Goal: Task Accomplishment & Management: Manage account settings

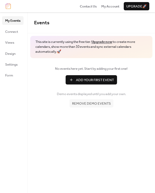
click at [16, 29] on span "Connect" at bounding box center [11, 31] width 13 height 5
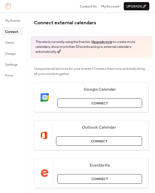
click at [108, 99] on button "Connect" at bounding box center [99, 102] width 85 height 9
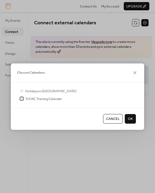
click at [34, 98] on span "TriOKC Training Calendar" at bounding box center [43, 98] width 37 height 5
click at [131, 119] on span "OK" at bounding box center [130, 119] width 5 height 5
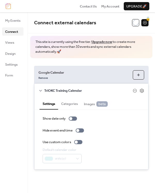
click at [72, 102] on button "Categories" at bounding box center [69, 103] width 23 height 12
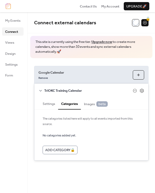
click at [44, 101] on button "Settings" at bounding box center [49, 103] width 19 height 12
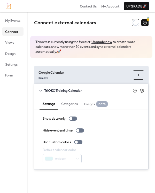
click at [102, 105] on span "beta" at bounding box center [101, 103] width 11 height 5
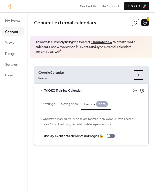
click at [129, 104] on div "Settings Categories Images beta" at bounding box center [91, 103] width 114 height 13
click at [144, 87] on div "TriOKC Training Calendar" at bounding box center [91, 90] width 114 height 13
click at [142, 91] on icon at bounding box center [142, 90] width 5 height 5
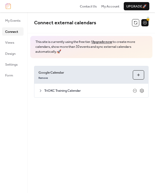
click at [142, 91] on icon at bounding box center [142, 90] width 5 height 5
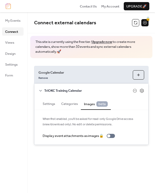
click at [45, 92] on span "TriOKC Training Calendar" at bounding box center [88, 90] width 89 height 5
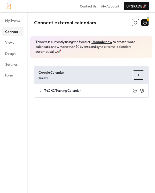
click at [12, 42] on span "Views" at bounding box center [9, 42] width 9 height 5
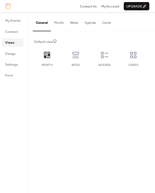
click at [104, 66] on div "Agenda" at bounding box center [105, 65] width 16 height 4
click at [132, 61] on div "Cards" at bounding box center [134, 58] width 26 height 25
click at [70, 61] on div "Week" at bounding box center [76, 58] width 26 height 25
click at [97, 60] on div "Agenda" at bounding box center [105, 58] width 26 height 25
click at [44, 59] on icon at bounding box center [47, 55] width 8 height 8
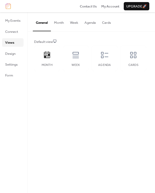
click at [11, 56] on span "Design" at bounding box center [10, 53] width 10 height 5
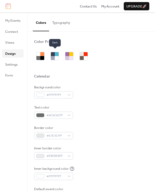
click at [54, 57] on div at bounding box center [53, 58] width 4 height 4
click at [70, 57] on div at bounding box center [71, 58] width 4 height 4
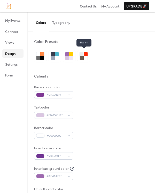
click at [81, 57] on div at bounding box center [82, 58] width 4 height 4
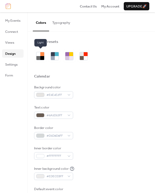
click at [37, 56] on div at bounding box center [38, 58] width 4 height 4
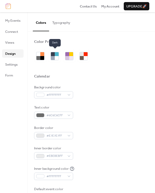
click at [56, 56] on div at bounding box center [57, 58] width 4 height 4
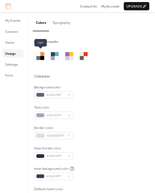
click at [42, 55] on div at bounding box center [42, 54] width 4 height 4
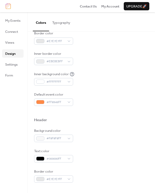
scroll to position [129, 0]
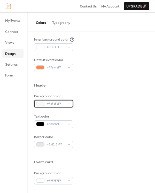
click at [64, 104] on span "#F8F8F8FF" at bounding box center [56, 103] width 18 height 5
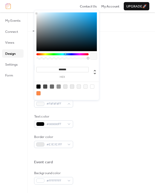
drag, startPoint x: 70, startPoint y: 53, endPoint x: 65, endPoint y: 56, distance: 5.7
click at [65, 56] on div at bounding box center [62, 57] width 52 height 9
drag, startPoint x: 77, startPoint y: 16, endPoint x: 78, endPoint y: 12, distance: 4.1
click at [78, 12] on div at bounding box center [66, 31] width 60 height 39
type input "*******"
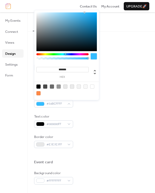
drag, startPoint x: 82, startPoint y: 13, endPoint x: 85, endPoint y: 12, distance: 2.8
click at [85, 12] on div "******* hex" at bounding box center [66, 55] width 65 height 90
click at [98, 75] on div "******* hex" at bounding box center [66, 55] width 65 height 90
click at [120, 76] on div at bounding box center [91, 77] width 115 height 12
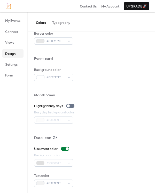
scroll to position [234, 0]
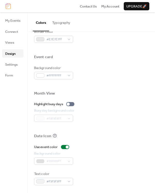
click at [62, 163] on div "#999999FF" at bounding box center [53, 160] width 39 height 7
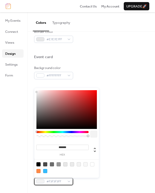
click at [61, 178] on div "#F3F3F3FF" at bounding box center [53, 181] width 39 height 7
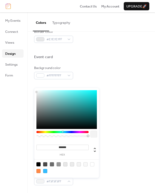
drag, startPoint x: 66, startPoint y: 131, endPoint x: 63, endPoint y: 132, distance: 3.8
click at [63, 132] on div at bounding box center [62, 132] width 52 height 2
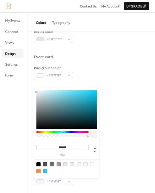
drag, startPoint x: 63, startPoint y: 132, endPoint x: 74, endPoint y: 120, distance: 16.3
click at [64, 132] on div at bounding box center [64, 132] width 2 height 2
type input "*******"
drag, startPoint x: 77, startPoint y: 92, endPoint x: 98, endPoint y: 90, distance: 20.8
click at [98, 90] on div "******* hex" at bounding box center [66, 133] width 65 height 90
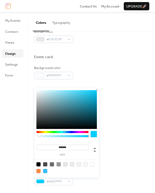
click at [109, 96] on div "Month View" at bounding box center [91, 94] width 115 height 6
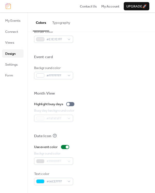
click at [69, 165] on div "#999999FF" at bounding box center [53, 160] width 39 height 7
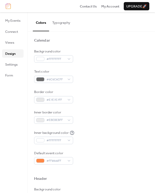
scroll to position [2, 0]
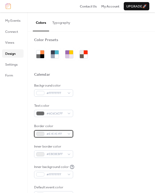
click at [62, 134] on span "#E7E7E7FF" at bounding box center [56, 134] width 18 height 5
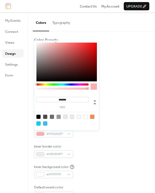
drag, startPoint x: 74, startPoint y: 44, endPoint x: 56, endPoint y: 42, distance: 18.8
click at [56, 42] on div "******* hex" at bounding box center [66, 86] width 65 height 90
click at [41, 85] on div at bounding box center [62, 87] width 52 height 9
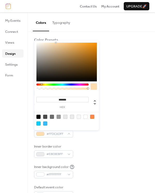
click at [41, 85] on div at bounding box center [62, 84] width 52 height 2
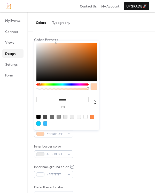
click at [40, 85] on div at bounding box center [41, 84] width 2 height 2
drag, startPoint x: 78, startPoint y: 42, endPoint x: 94, endPoint y: 42, distance: 15.5
click at [94, 42] on div "******* hex" at bounding box center [66, 86] width 65 height 90
click at [86, 44] on div at bounding box center [66, 62] width 60 height 39
type input "*******"
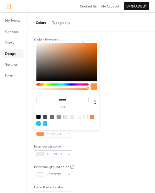
drag, startPoint x: 86, startPoint y: 44, endPoint x: 83, endPoint y: 40, distance: 5.0
click at [83, 40] on div "******* hex" at bounding box center [66, 85] width 65 height 91
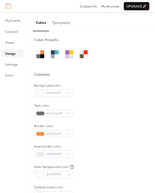
click at [108, 40] on div "Color Presets" at bounding box center [91, 40] width 115 height 6
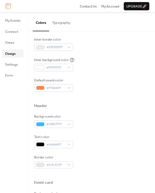
scroll to position [105, 0]
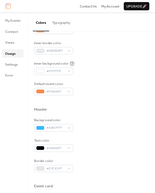
click at [14, 58] on ul "My Events Connect Views Design Settings Form" at bounding box center [12, 47] width 21 height 63
click at [14, 64] on span "Settings" at bounding box center [11, 64] width 12 height 5
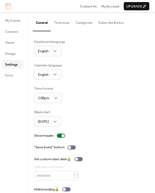
scroll to position [7, 0]
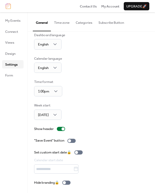
click at [13, 72] on link "Form" at bounding box center [12, 75] width 21 height 8
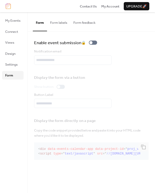
click at [10, 22] on span "My Events" at bounding box center [12, 20] width 15 height 5
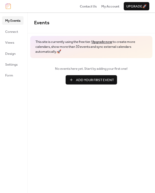
click at [108, 2] on div "Contact Us My Account Upgrade 🚀" at bounding box center [77, 6] width 155 height 12
click at [107, 5] on span "My Account" at bounding box center [110, 6] width 18 height 5
click at [10, 31] on span "Connect" at bounding box center [11, 31] width 13 height 5
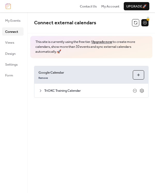
click at [41, 92] on icon at bounding box center [41, 91] width 4 height 4
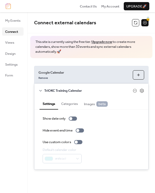
click at [63, 104] on button "Categories" at bounding box center [69, 103] width 23 height 12
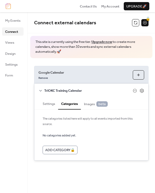
click at [91, 105] on span "Images beta" at bounding box center [96, 103] width 24 height 5
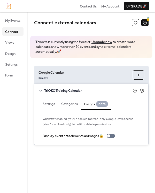
click at [71, 102] on button "Categories" at bounding box center [69, 103] width 23 height 12
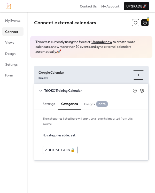
click at [63, 150] on div "Add Category 🔒" at bounding box center [60, 150] width 35 height 8
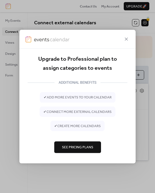
click at [127, 39] on icon at bounding box center [126, 39] width 6 height 6
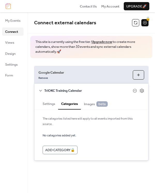
click at [134, 22] on button at bounding box center [135, 22] width 7 height 7
click at [12, 25] on link "My Events" at bounding box center [12, 20] width 21 height 8
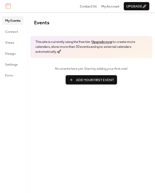
click at [8, 41] on span "Views" at bounding box center [9, 42] width 9 height 5
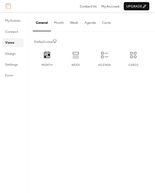
click at [62, 24] on button "Month" at bounding box center [59, 21] width 16 height 18
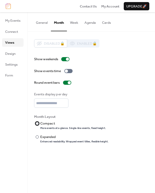
click at [47, 124] on div "Compact" at bounding box center [72, 123] width 65 height 5
click at [74, 22] on button "Week" at bounding box center [74, 21] width 14 height 18
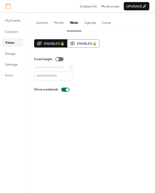
click at [92, 23] on button "Agenda" at bounding box center [90, 21] width 18 height 18
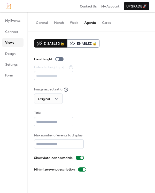
click at [105, 23] on button "Cards" at bounding box center [106, 21] width 15 height 18
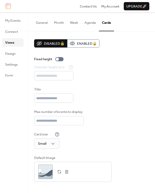
click at [46, 22] on button "General" at bounding box center [42, 21] width 18 height 18
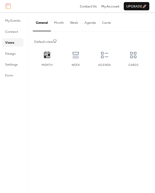
click at [62, 22] on button "Month" at bounding box center [59, 21] width 16 height 18
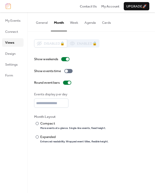
click at [43, 21] on button "General" at bounding box center [42, 21] width 18 height 18
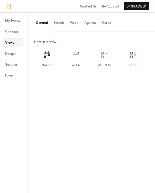
click at [68, 21] on button "Week" at bounding box center [74, 21] width 14 height 18
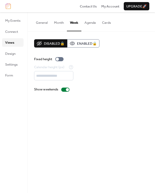
click at [112, 2] on div "Contact Us My Account Upgrade 🚀" at bounding box center [77, 6] width 155 height 12
click at [111, 6] on span "My Account" at bounding box center [110, 6] width 18 height 5
